Goal: Task Accomplishment & Management: Manage account settings

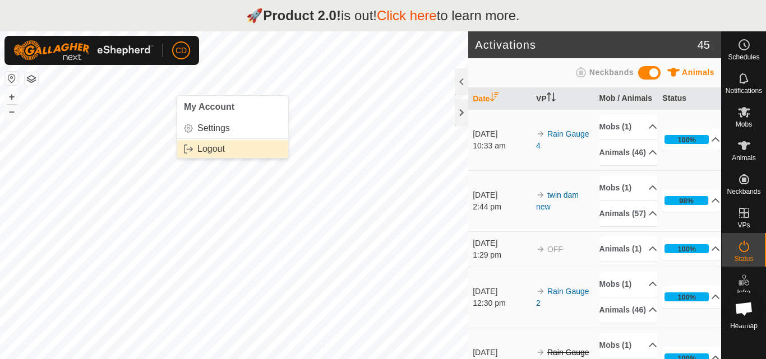
click at [211, 151] on link "Logout" at bounding box center [232, 149] width 111 height 18
